Goal: Transaction & Acquisition: Purchase product/service

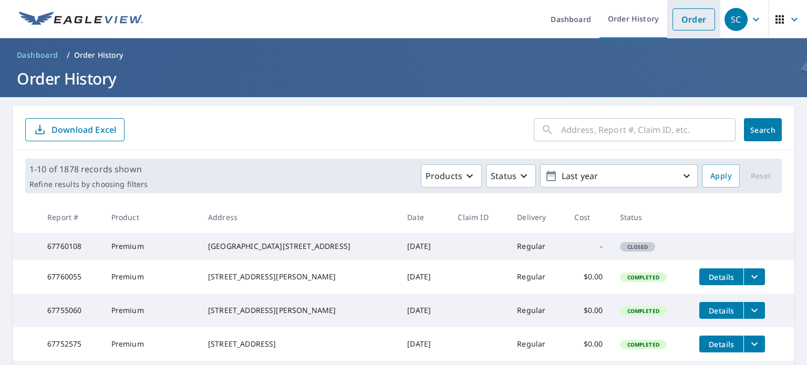
click at [684, 14] on link "Order" at bounding box center [693, 19] width 43 height 22
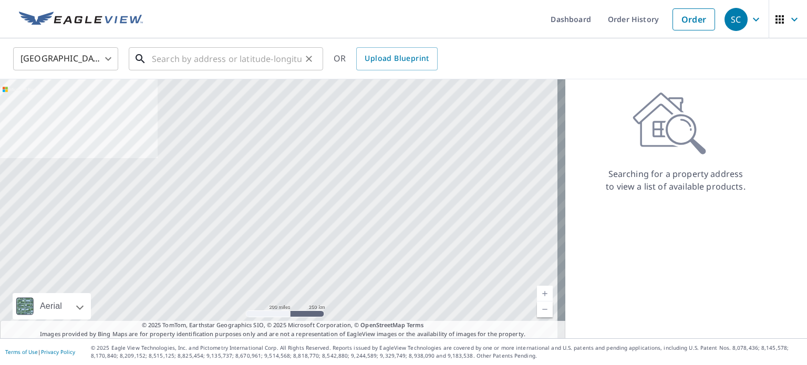
click at [192, 63] on input "text" at bounding box center [227, 58] width 150 height 29
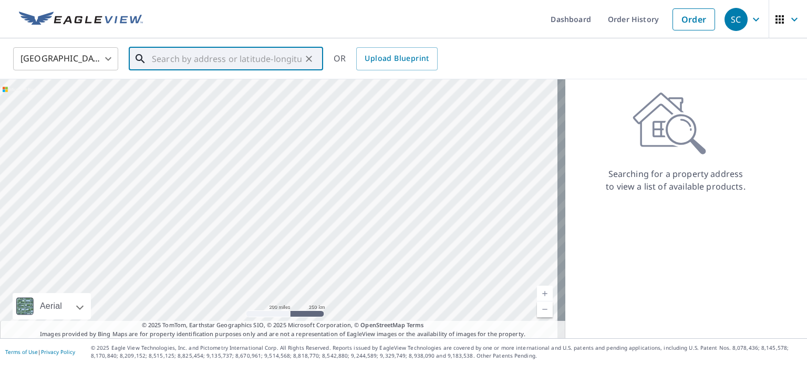
paste input "[STREET_ADDRESS]"
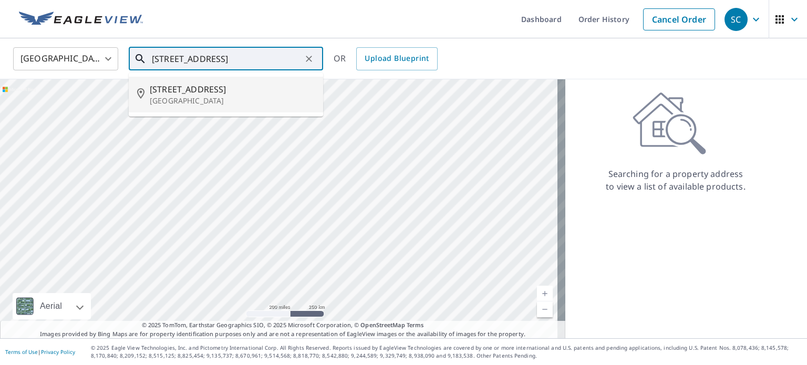
click at [203, 87] on span "[STREET_ADDRESS]" at bounding box center [232, 89] width 165 height 13
type input "[STREET_ADDRESS]"
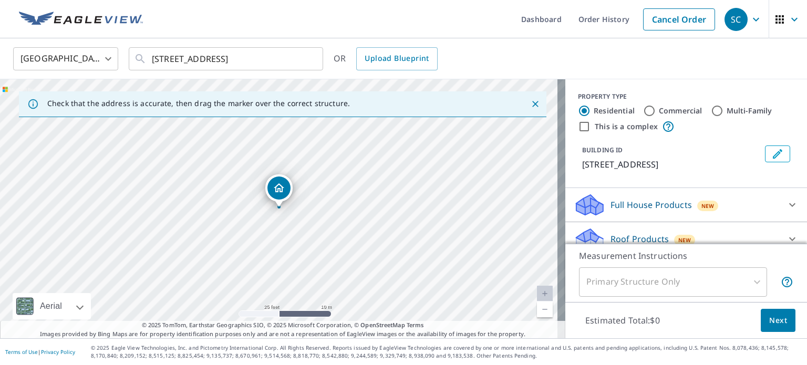
click at [633, 200] on p "Full House Products" at bounding box center [650, 204] width 81 height 13
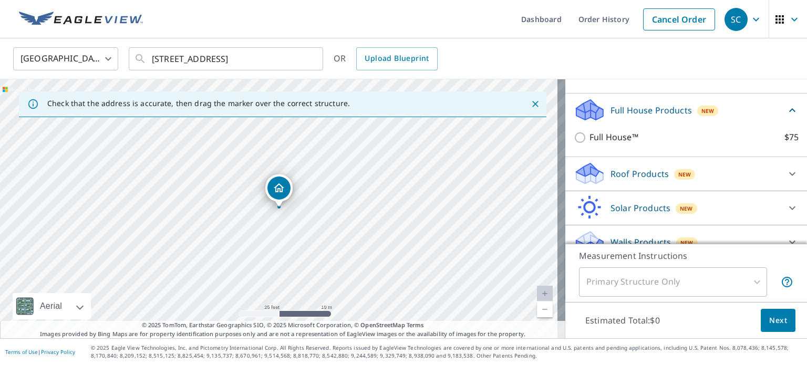
scroll to position [109, 0]
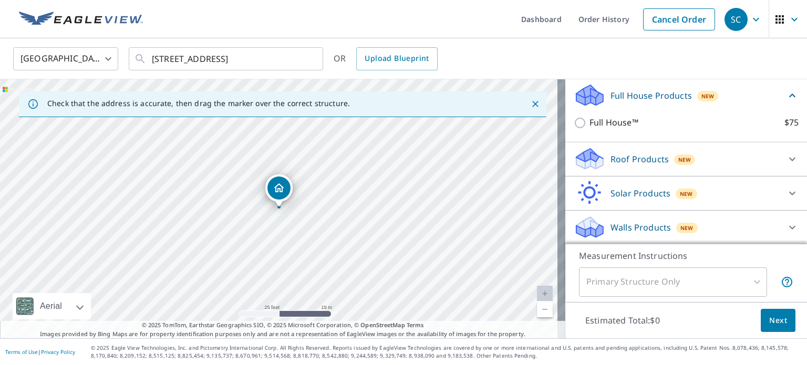
click at [634, 161] on p "Roof Products" at bounding box center [639, 159] width 58 height 13
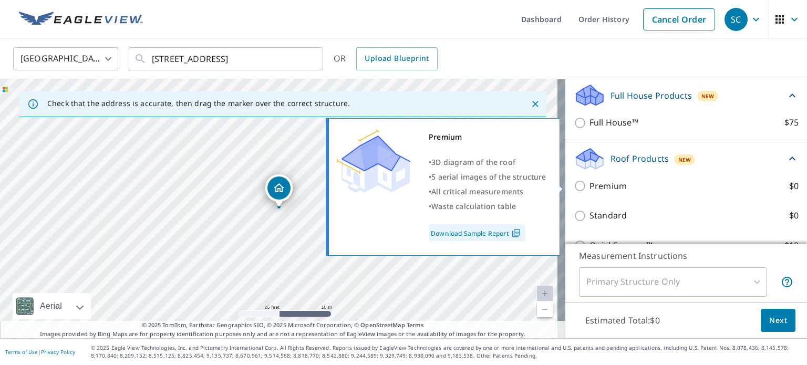
click at [573, 181] on input "Premium $0" at bounding box center [581, 186] width 16 height 13
checkbox input "true"
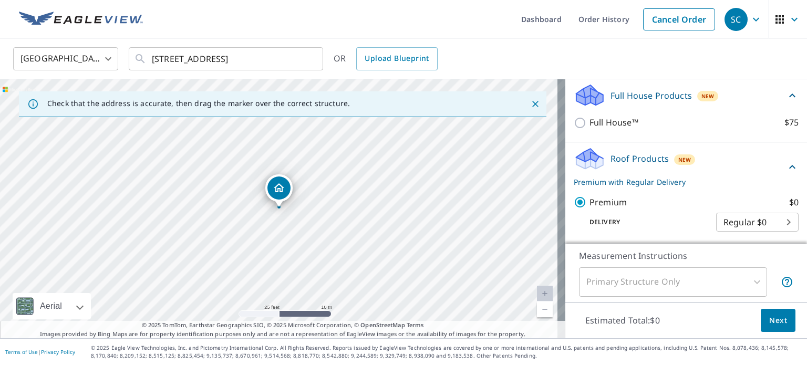
click at [769, 320] on span "Next" at bounding box center [778, 320] width 18 height 13
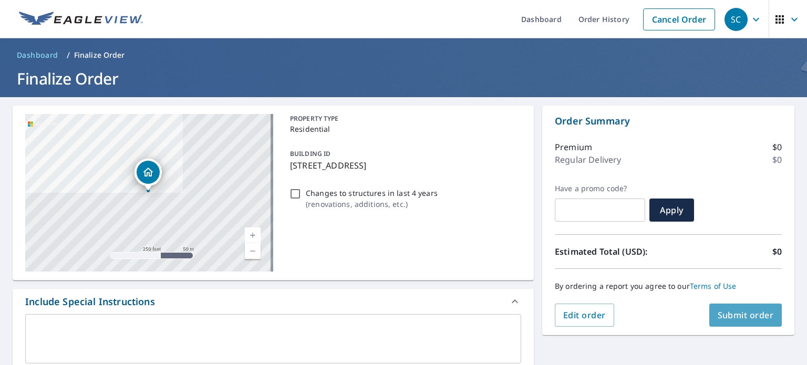
click at [720, 312] on span "Submit order" at bounding box center [745, 315] width 56 height 12
checkbox input "true"
